Goal: Transaction & Acquisition: Purchase product/service

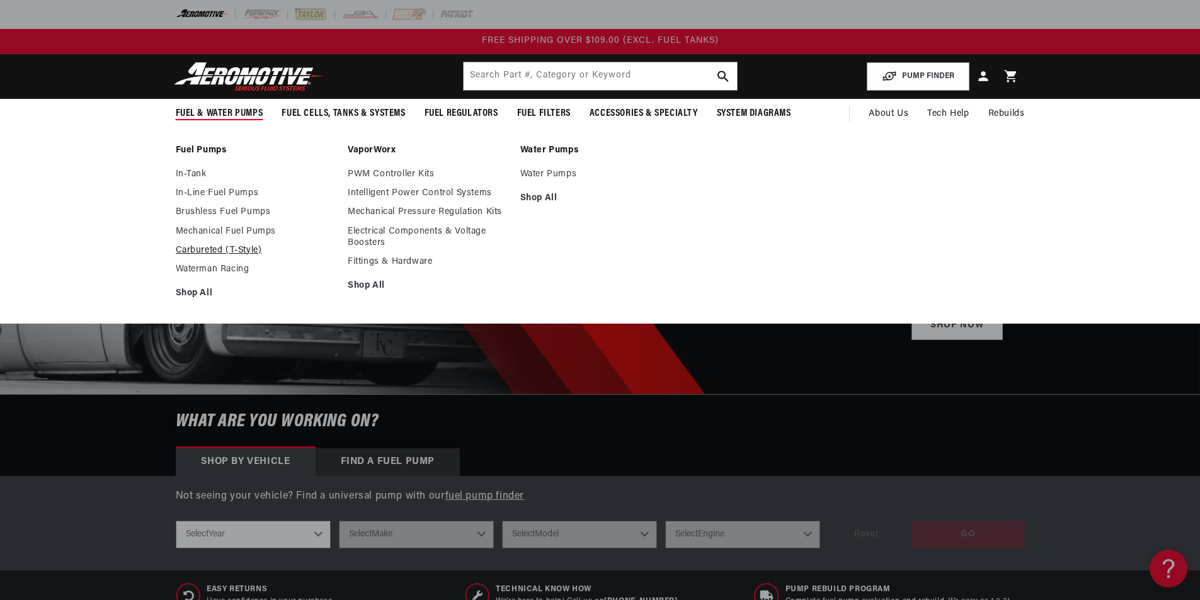
click at [208, 248] on link "Carbureted (T-Style)" at bounding box center [256, 250] width 160 height 11
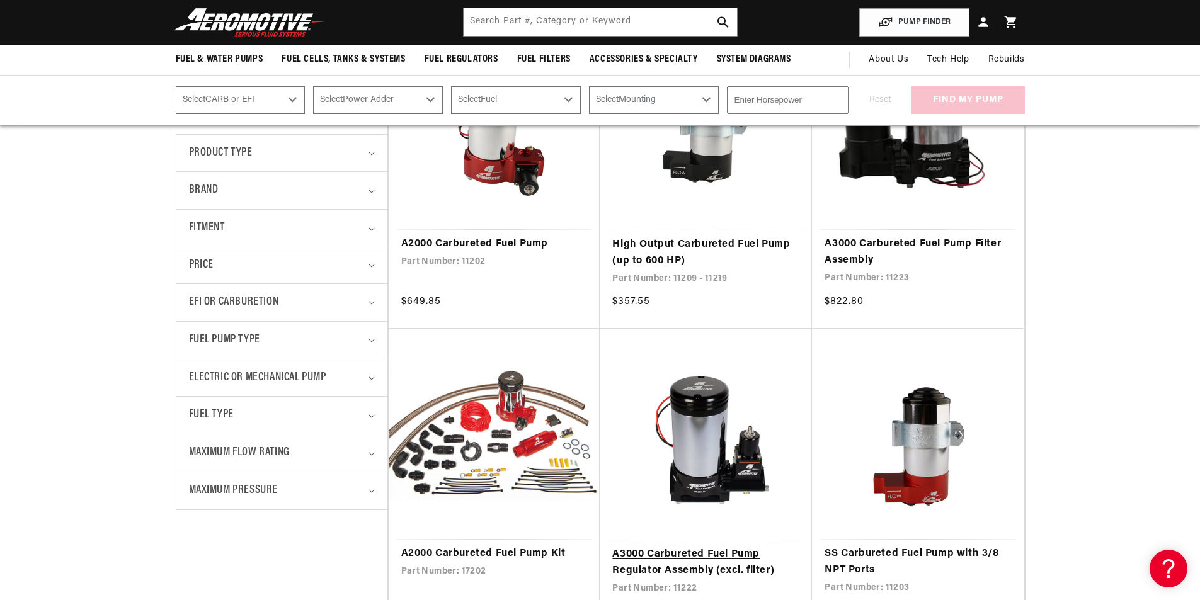
scroll to position [378, 0]
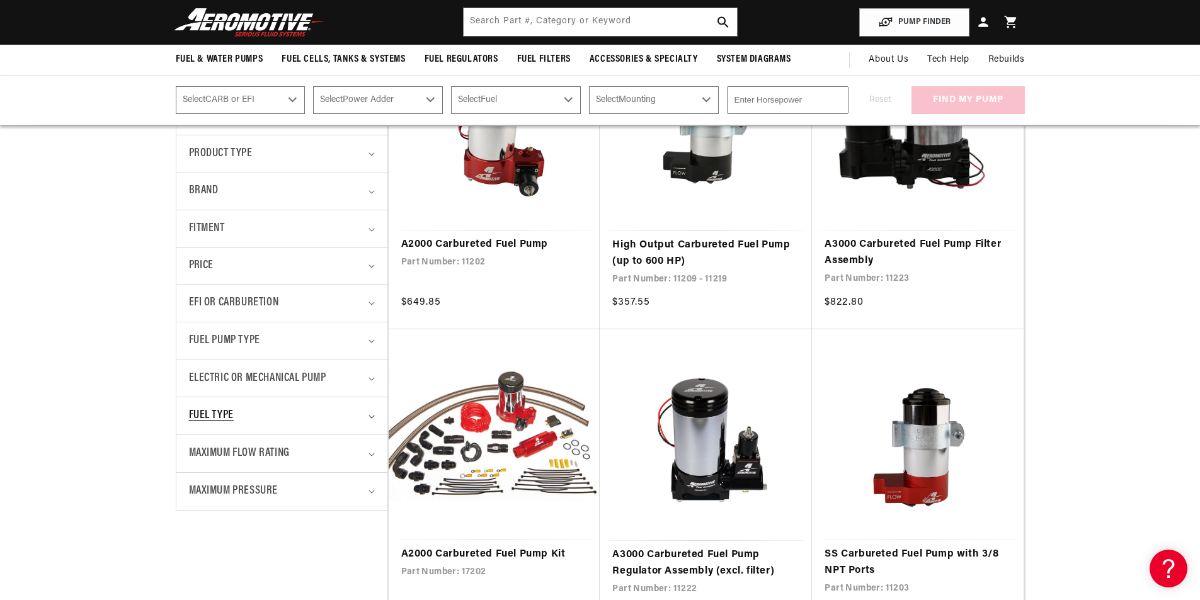
click at [274, 421] on div "Fuel Type" at bounding box center [276, 416] width 175 height 18
click at [194, 469] on input "E85 (4) E85 (4 products)" at bounding box center [195, 471] width 10 height 10
checkbox input "true"
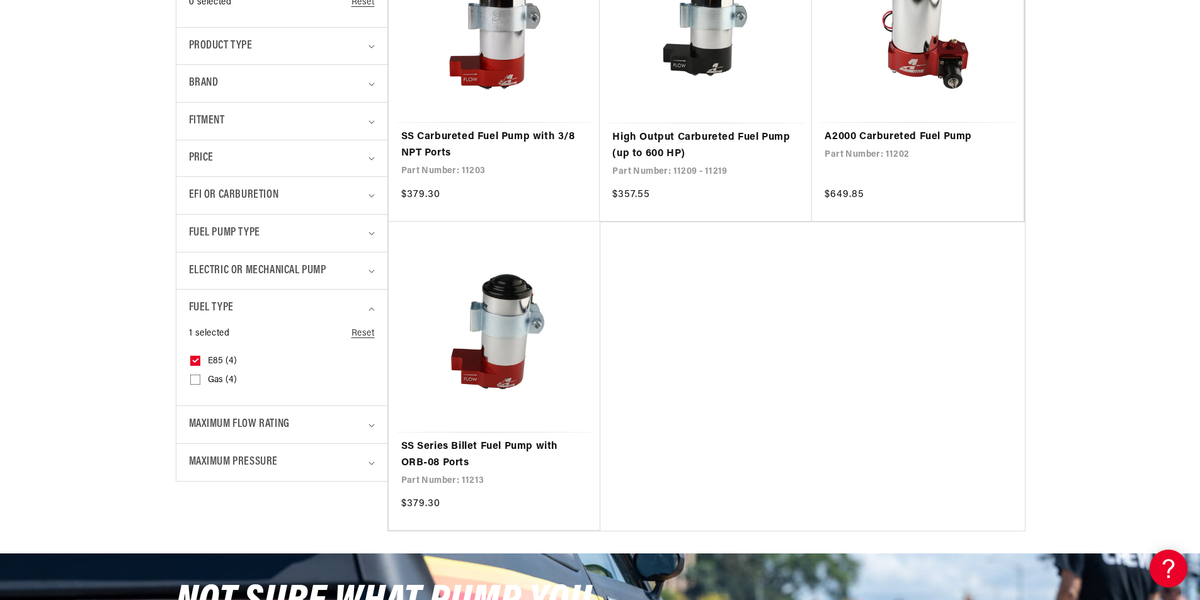
scroll to position [504, 0]
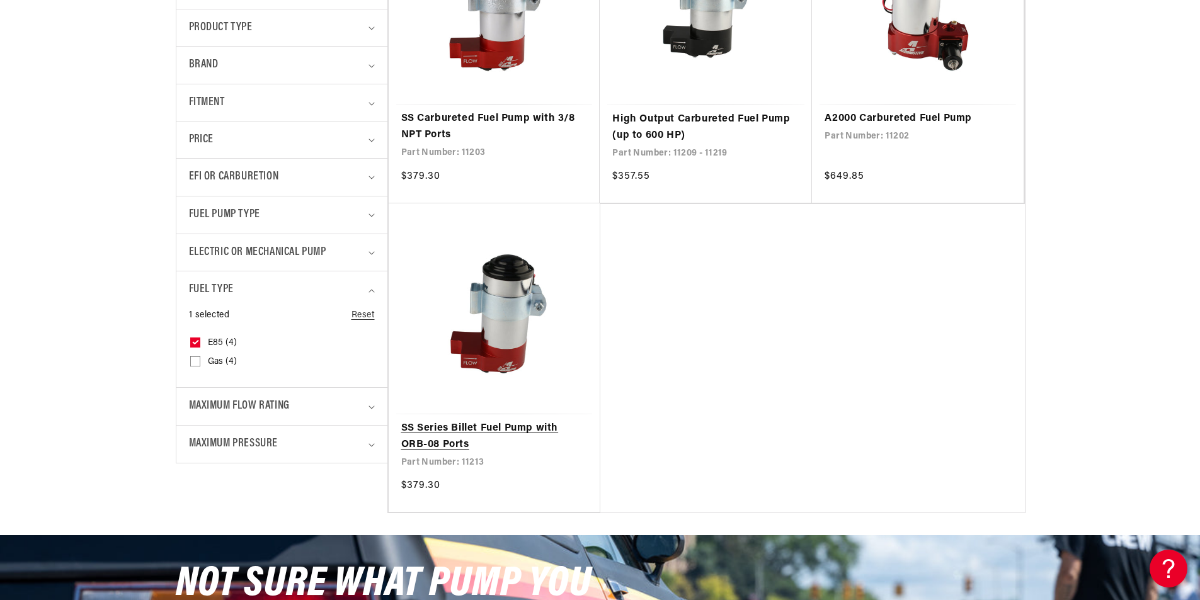
click at [493, 429] on link "SS Series Billet Fuel Pump with ORB-08 Ports" at bounding box center [494, 437] width 186 height 32
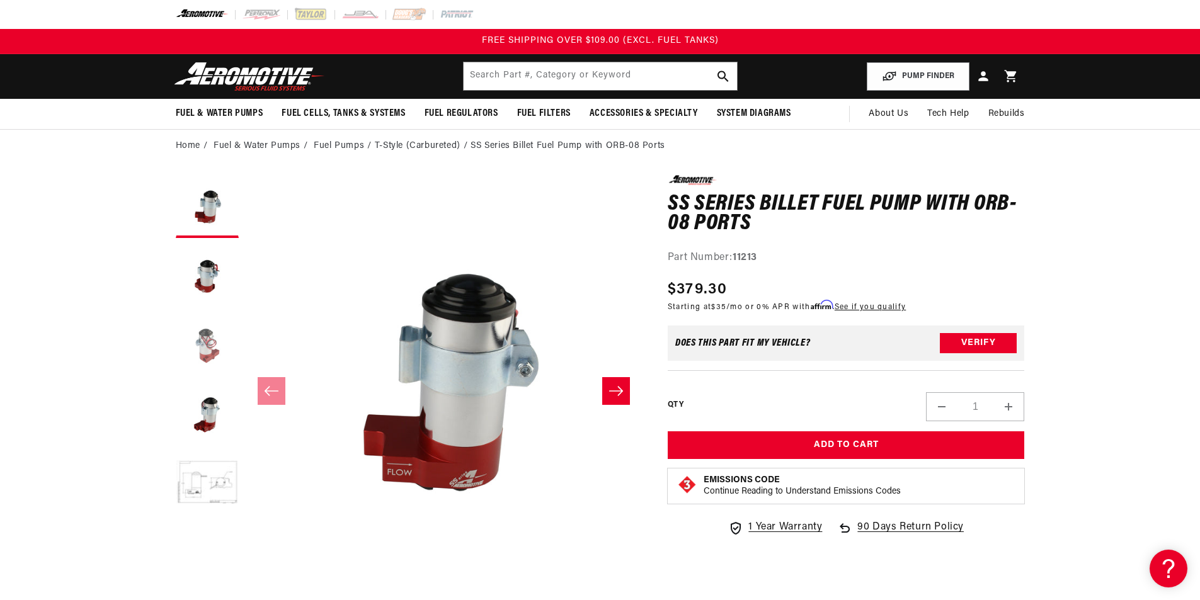
click at [201, 348] on button "Load image 3 in gallery view" at bounding box center [207, 345] width 63 height 63
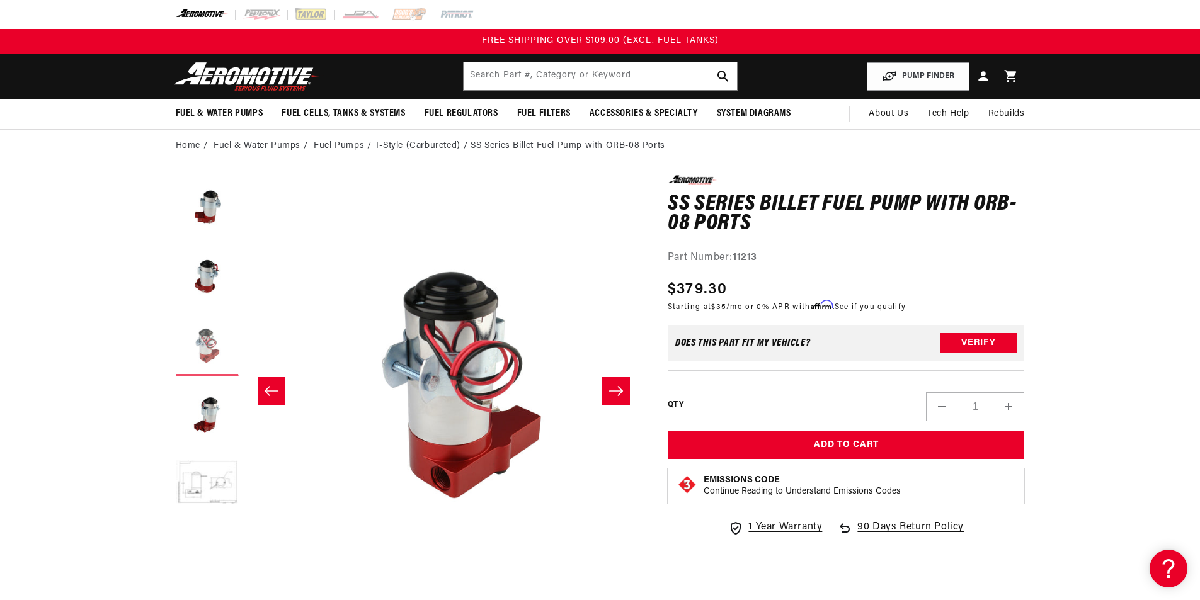
scroll to position [0, 796]
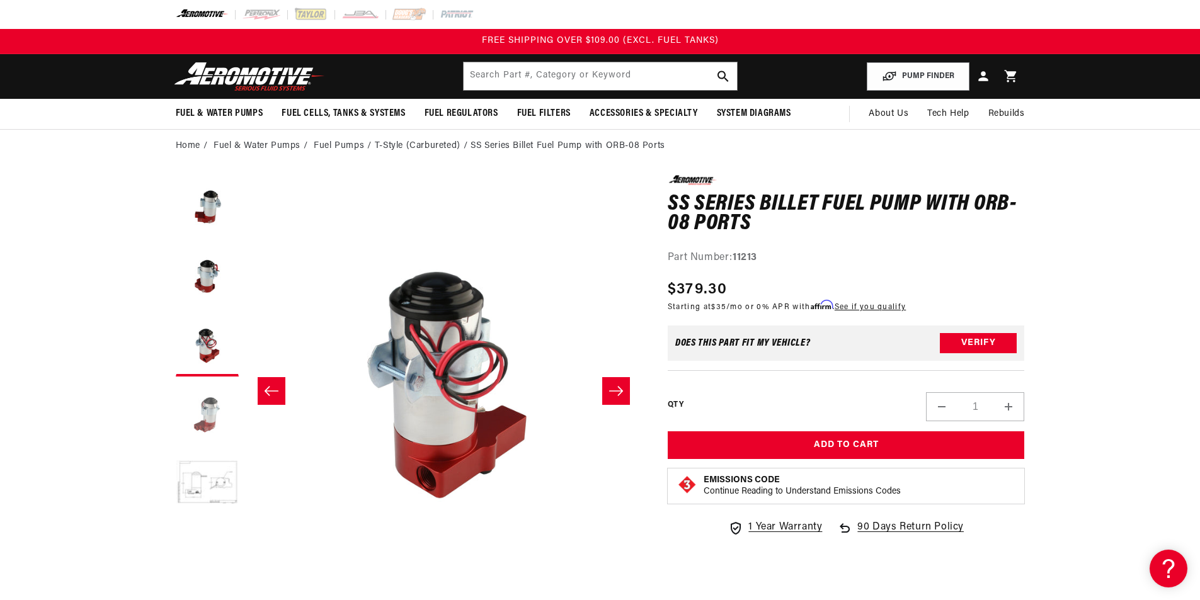
click at [212, 425] on button "Load image 4 in gallery view" at bounding box center [207, 414] width 63 height 63
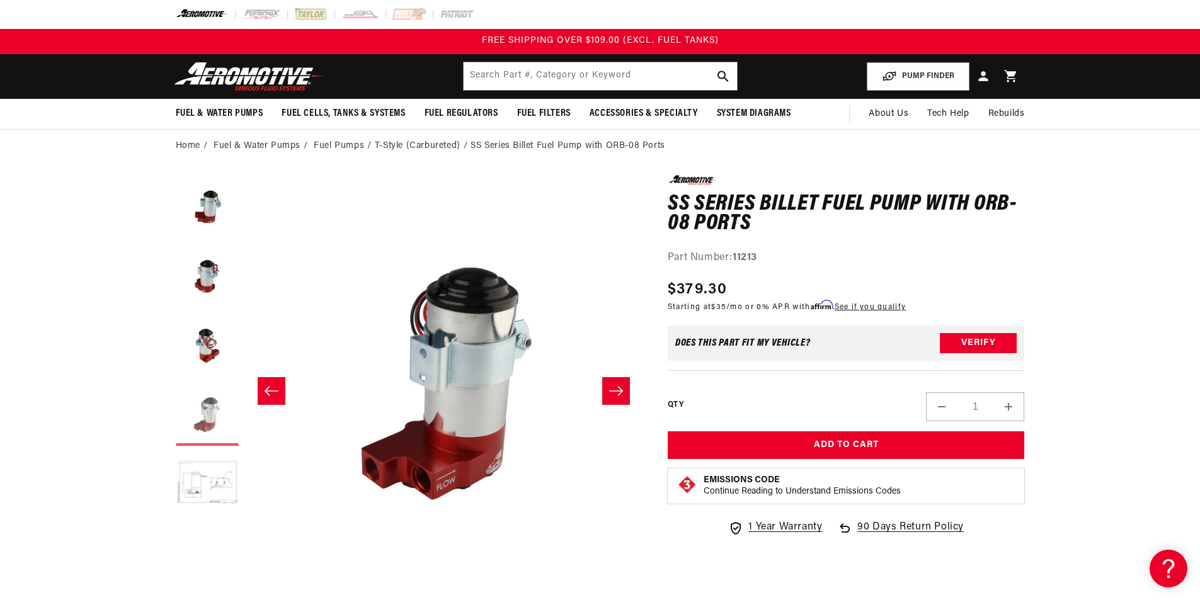
scroll to position [0, 1193]
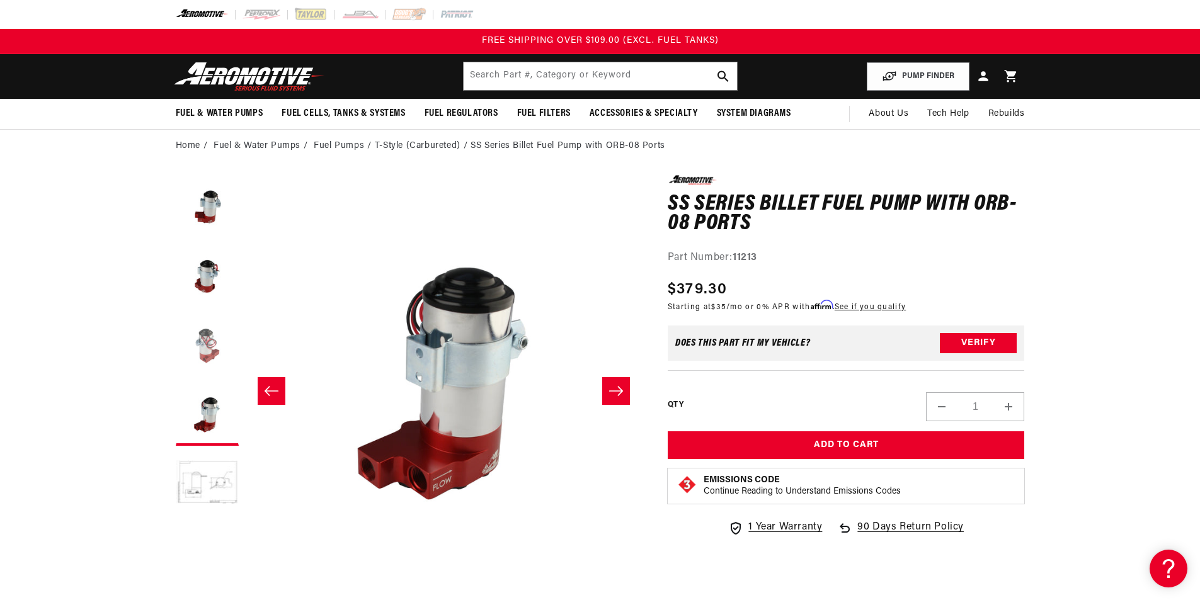
click at [211, 345] on button "Load image 3 in gallery view" at bounding box center [207, 345] width 63 height 63
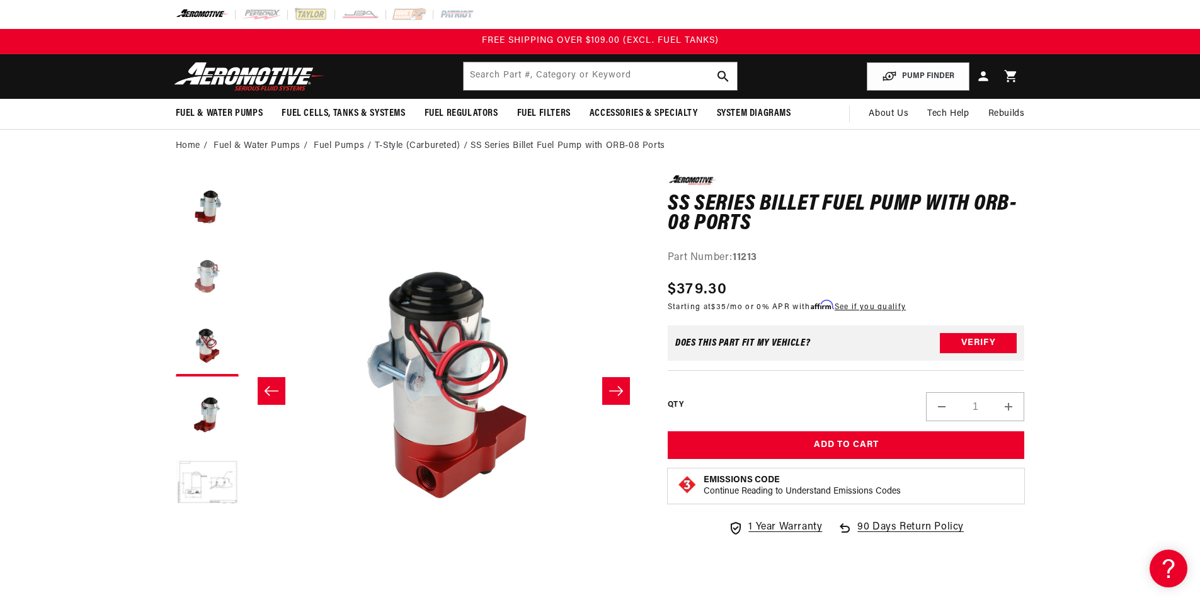
click at [213, 275] on button "Load image 2 in gallery view" at bounding box center [207, 275] width 63 height 63
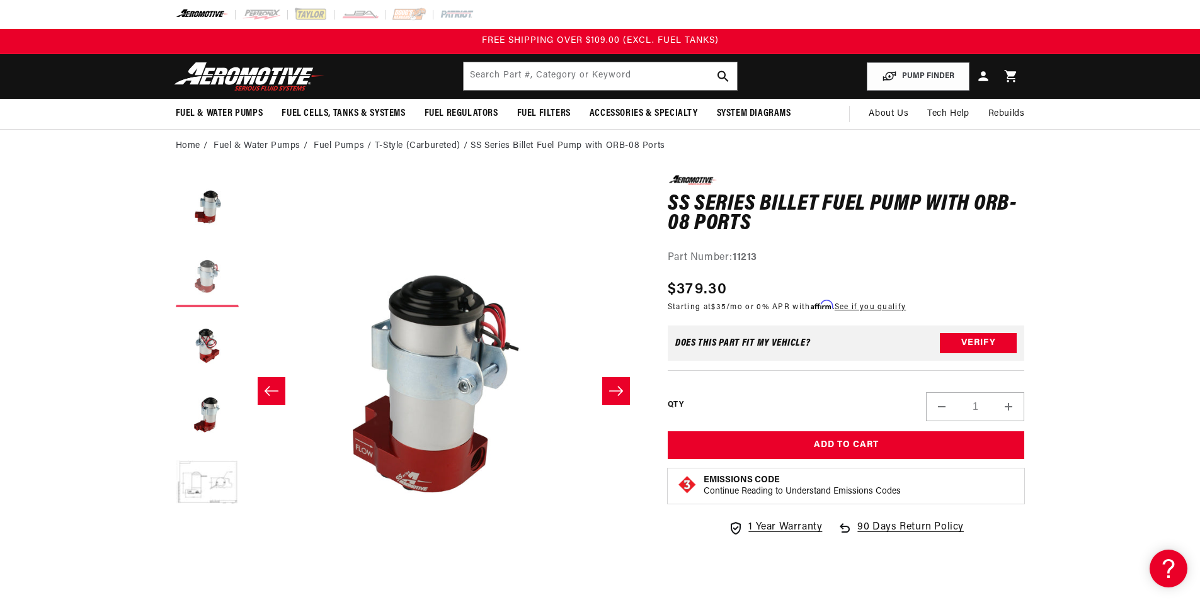
scroll to position [0, 397]
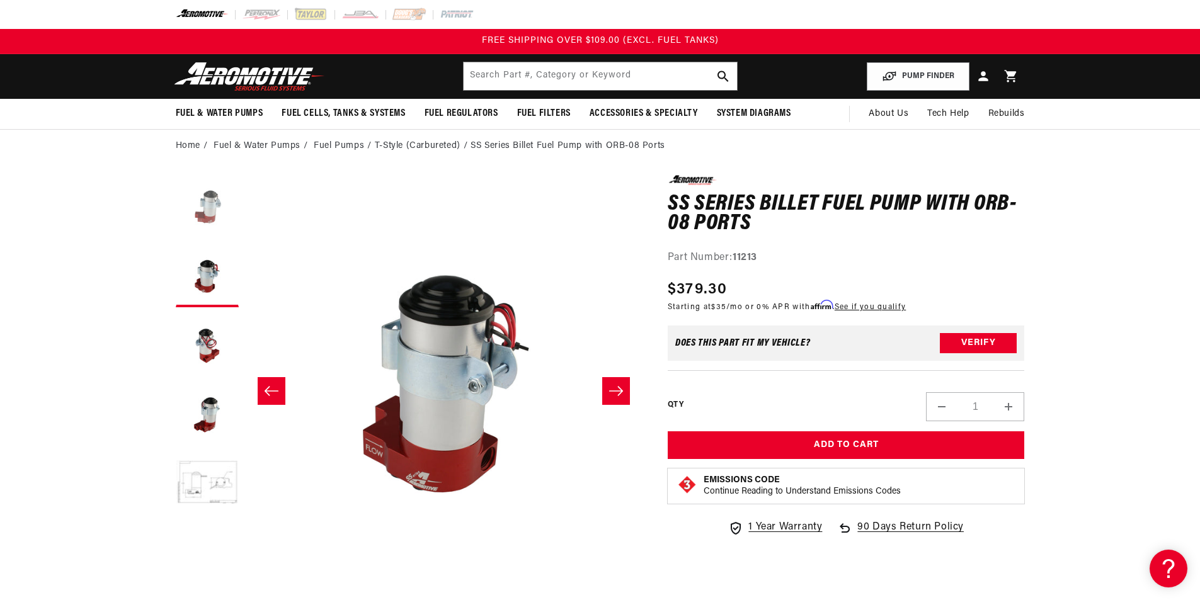
click at [214, 204] on button "Load image 1 in gallery view" at bounding box center [207, 206] width 63 height 63
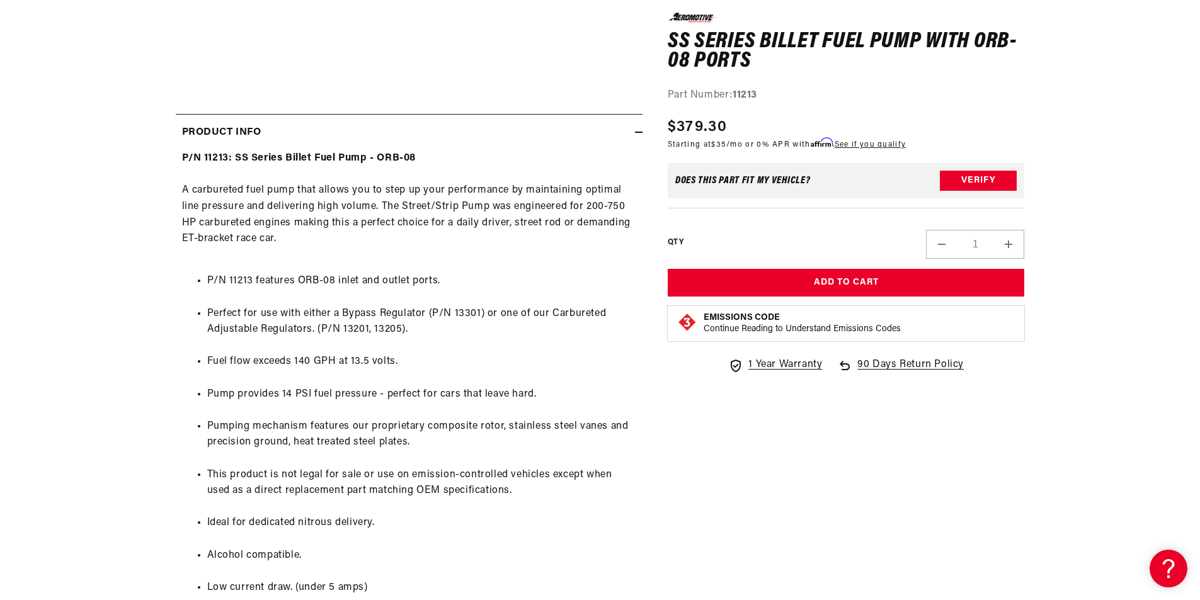
scroll to position [630, 0]
